Goal: Information Seeking & Learning: Learn about a topic

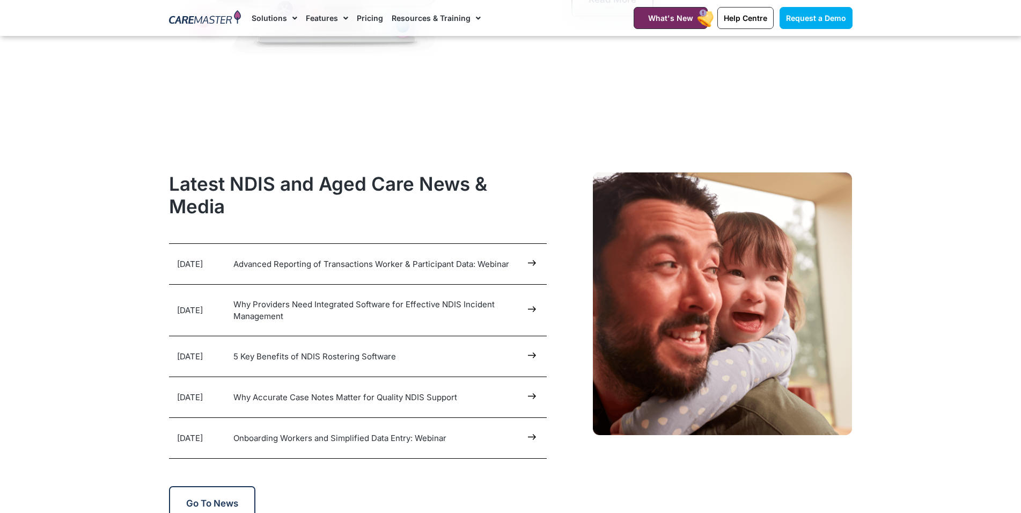
scroll to position [4856, 0]
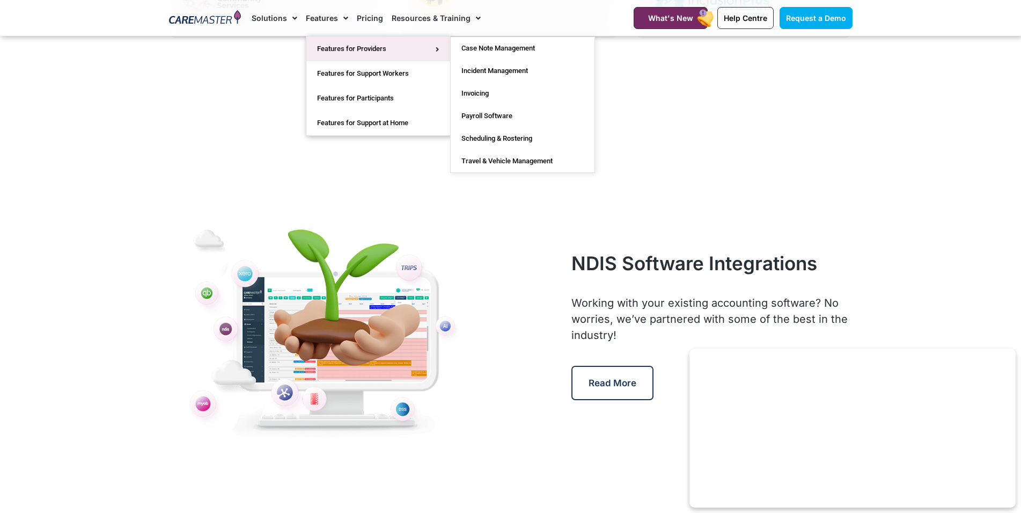
click at [339, 50] on link "Features for Providers" at bounding box center [378, 48] width 144 height 25
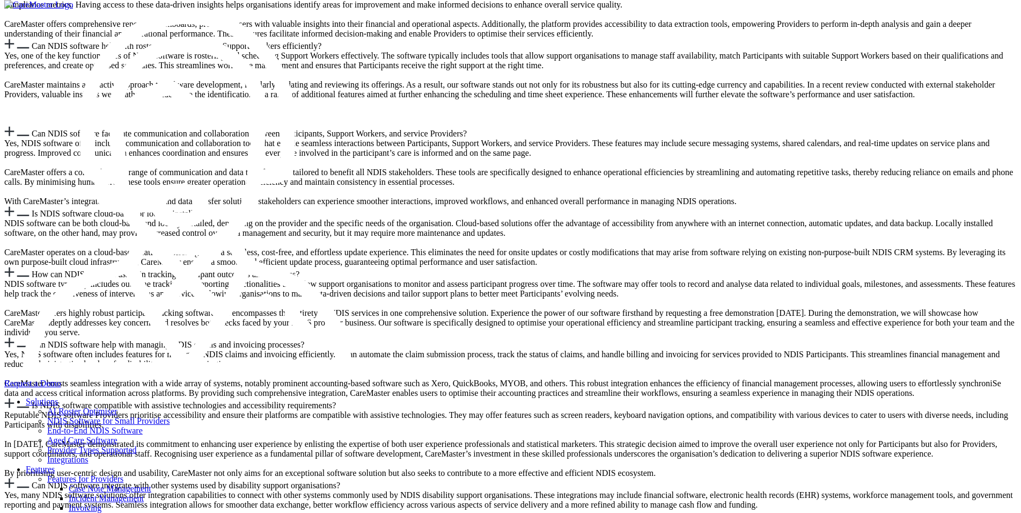
click at [58, 397] on link "Solutions" at bounding box center [42, 401] width 32 height 9
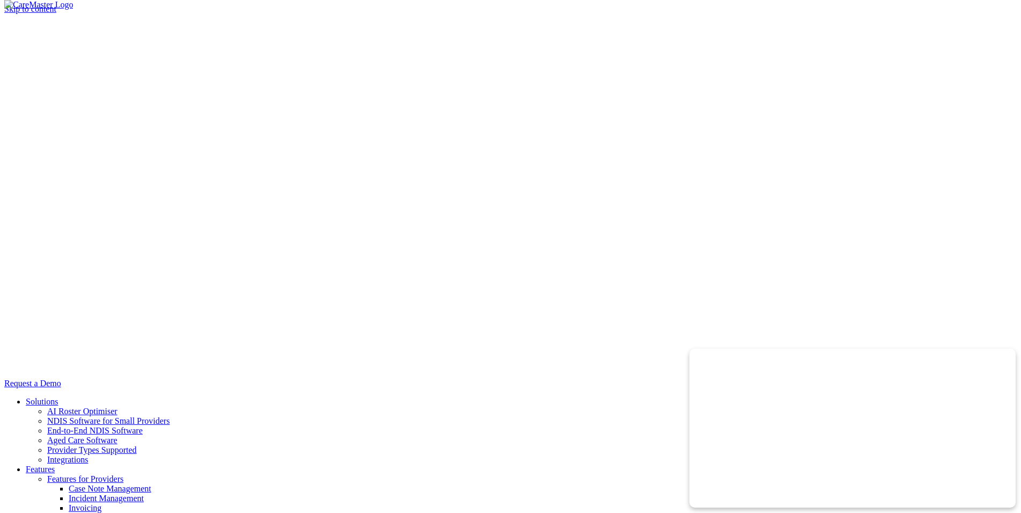
click at [118, 406] on link "AI Roster Optimiser" at bounding box center [82, 410] width 70 height 9
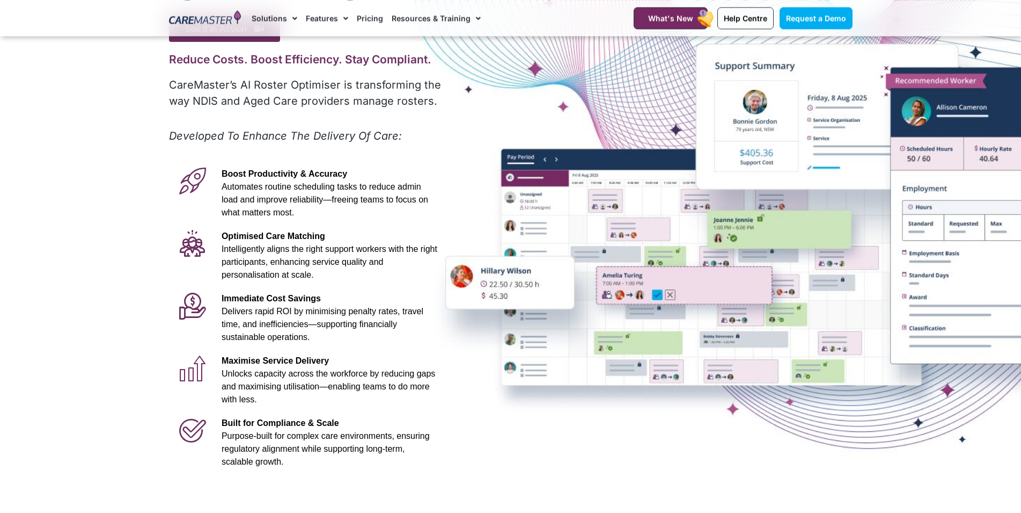
scroll to position [109, 0]
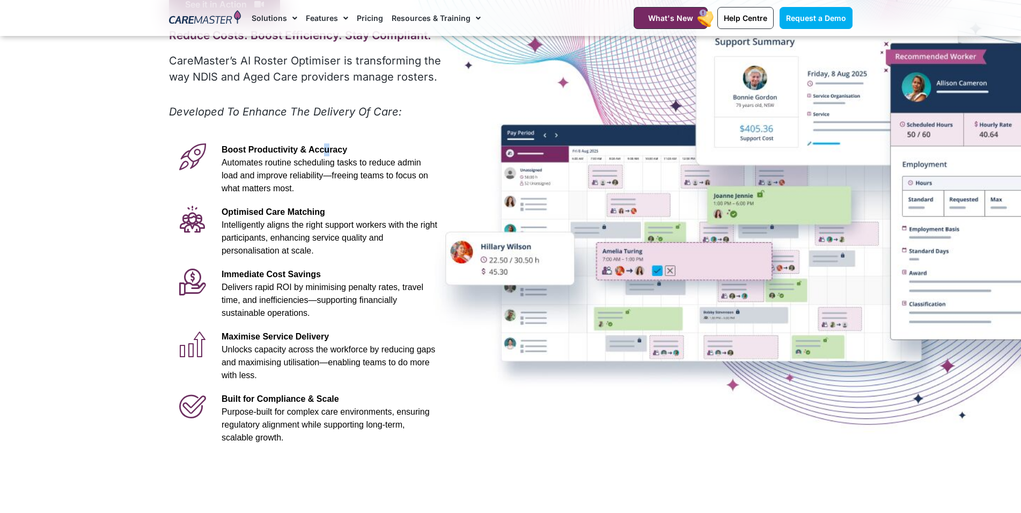
click at [311, 147] on span "Boost Productivity & Accuracy" at bounding box center [285, 149] width 126 height 9
click at [310, 148] on span "Boost Productivity & Accuracy" at bounding box center [285, 149] width 126 height 9
click at [309, 150] on span "Boost Productivity & Accuracy" at bounding box center [285, 149] width 126 height 9
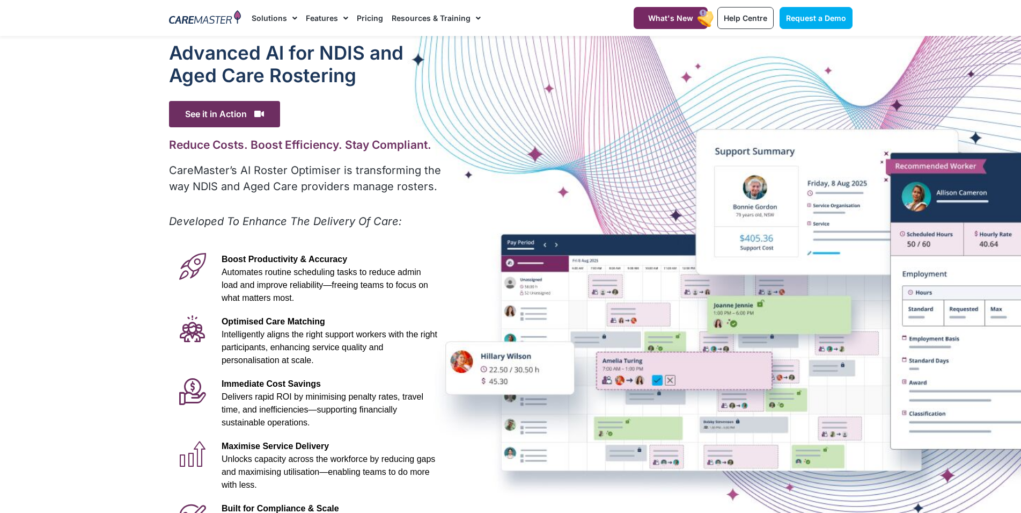
scroll to position [383, 0]
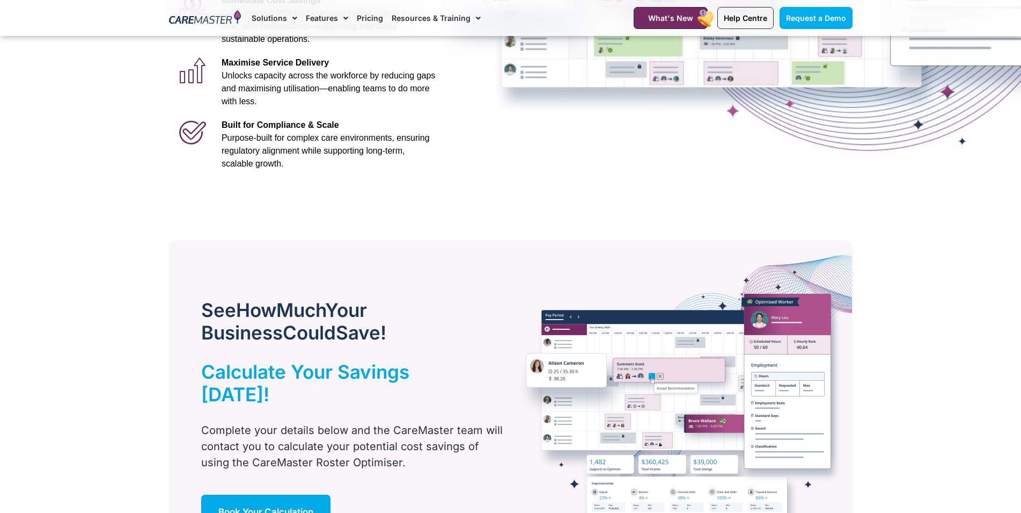
click at [655, 194] on section "See How Much Your Business Could Save! Calculate Your Savings Today! Complete y…" at bounding box center [510, 413] width 1021 height 465
